Goal: Transaction & Acquisition: Book appointment/travel/reservation

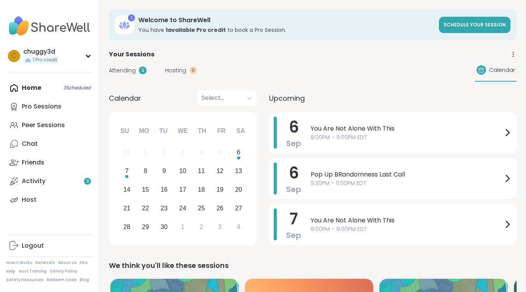
click at [67, 87] on div "Home 3 Scheduled Pro Sessions Peer Sessions Chat Friends Activity 3 Host" at bounding box center [49, 143] width 87 height 131
click at [124, 69] on span "Attending" at bounding box center [122, 70] width 27 height 8
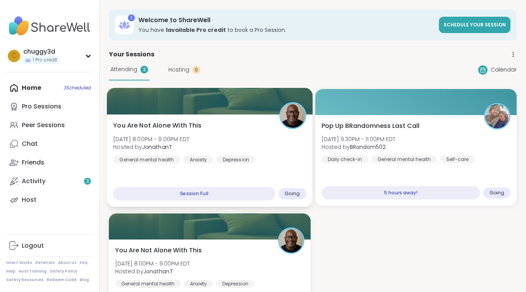
click at [153, 124] on span "You Are Not Alone With This" at bounding box center [157, 125] width 88 height 9
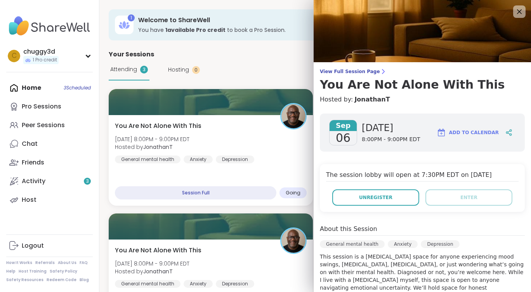
click at [464, 129] on span "Add to Calendar" at bounding box center [475, 132] width 50 height 7
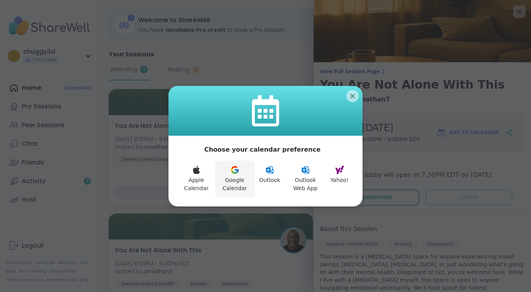
click at [238, 169] on icon at bounding box center [234, 169] width 9 height 9
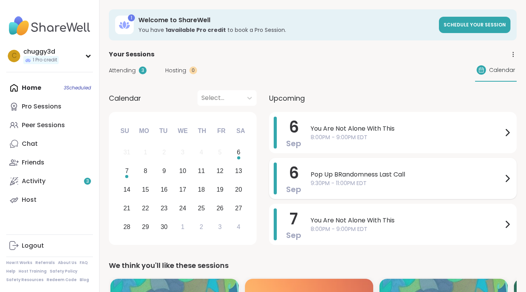
click at [356, 174] on span "Pop Up BRandomness Last Call" at bounding box center [406, 174] width 192 height 9
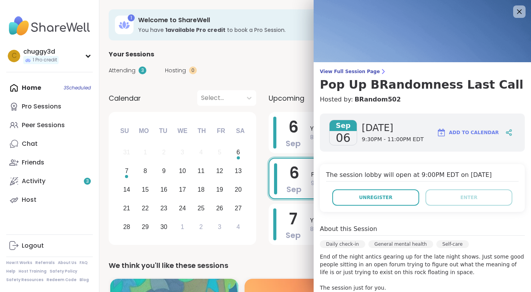
click at [459, 131] on span "Add to Calendar" at bounding box center [475, 132] width 50 height 7
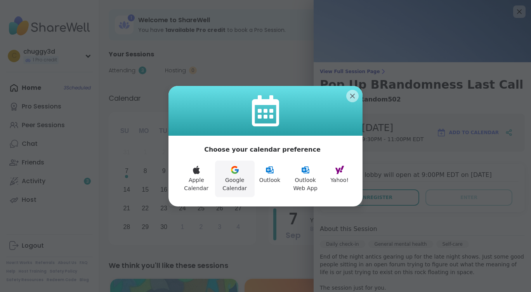
click at [239, 173] on icon at bounding box center [234, 169] width 9 height 9
